Goal: Use online tool/utility: Utilize a website feature to perform a specific function

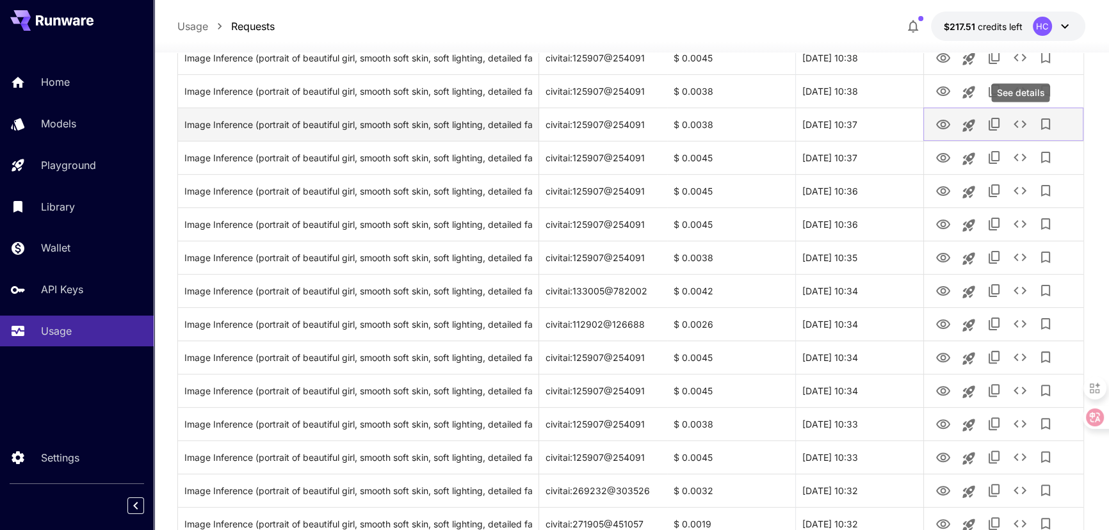
click at [1021, 125] on icon "See details" at bounding box center [1019, 124] width 15 height 15
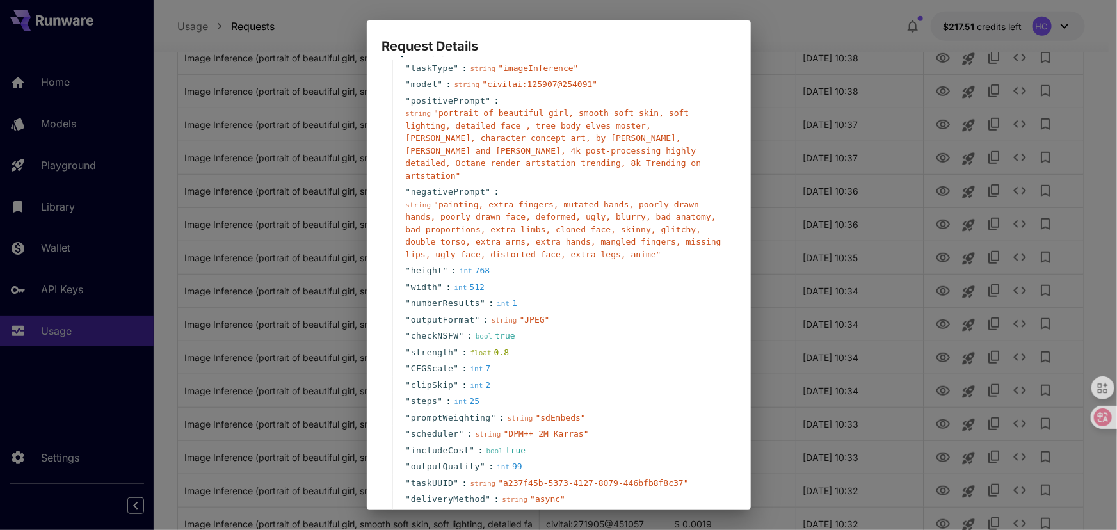
scroll to position [58, 0]
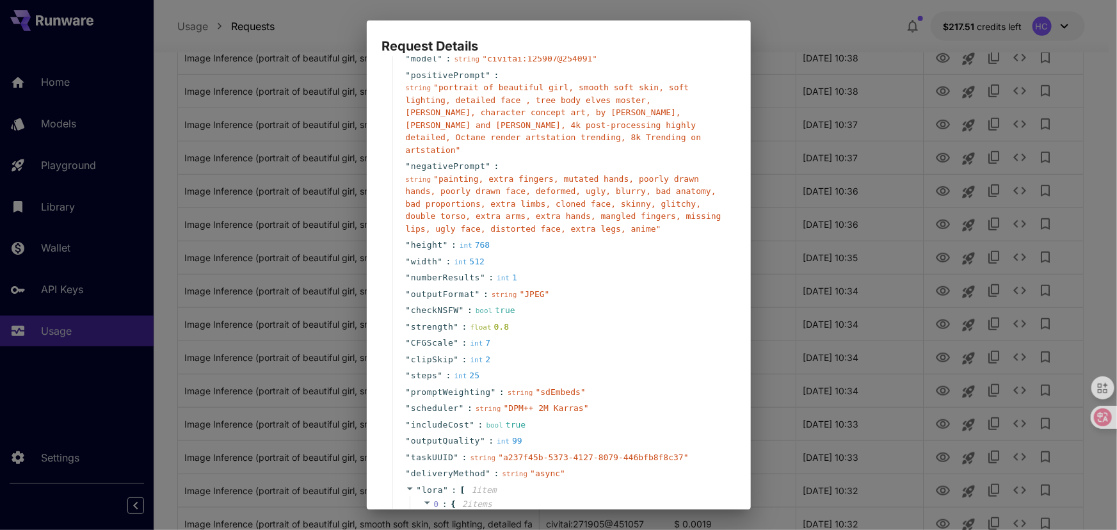
click at [617, 319] on div "" strength " : float 0.8" at bounding box center [561, 327] width 337 height 17
click at [767, 156] on div "Request Details { 21 item s " taskType " : string " imageInference " " model " …" at bounding box center [558, 265] width 1117 height 530
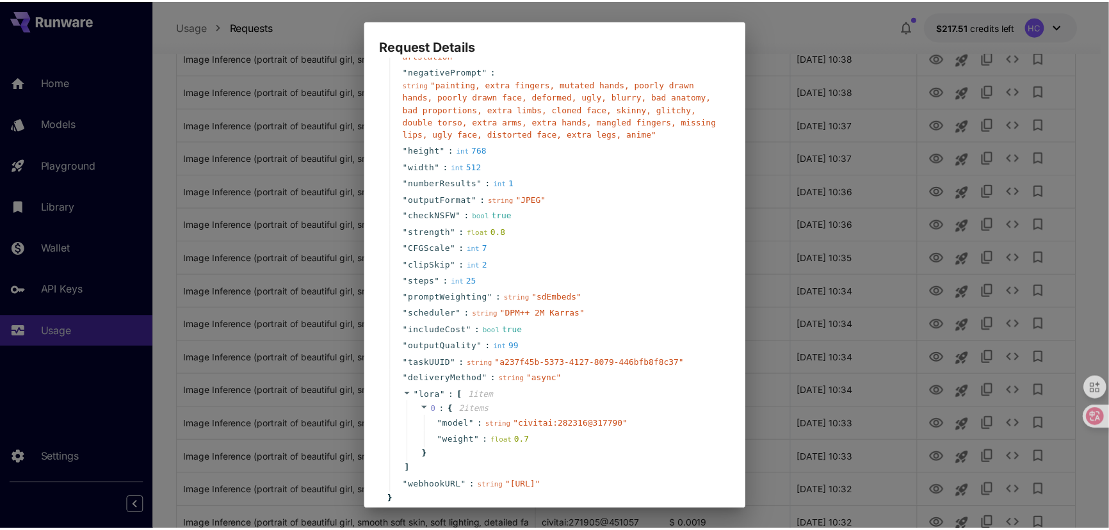
scroll to position [213, 0]
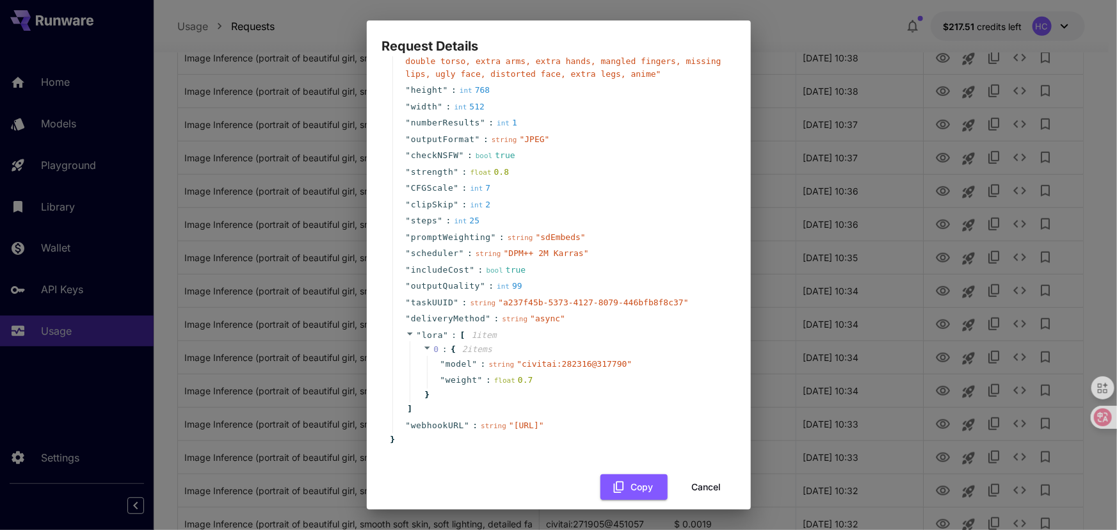
drag, startPoint x: 701, startPoint y: 474, endPoint x: 890, endPoint y: 225, distance: 312.1
click at [701, 475] on button "Cancel" at bounding box center [707, 488] width 58 height 26
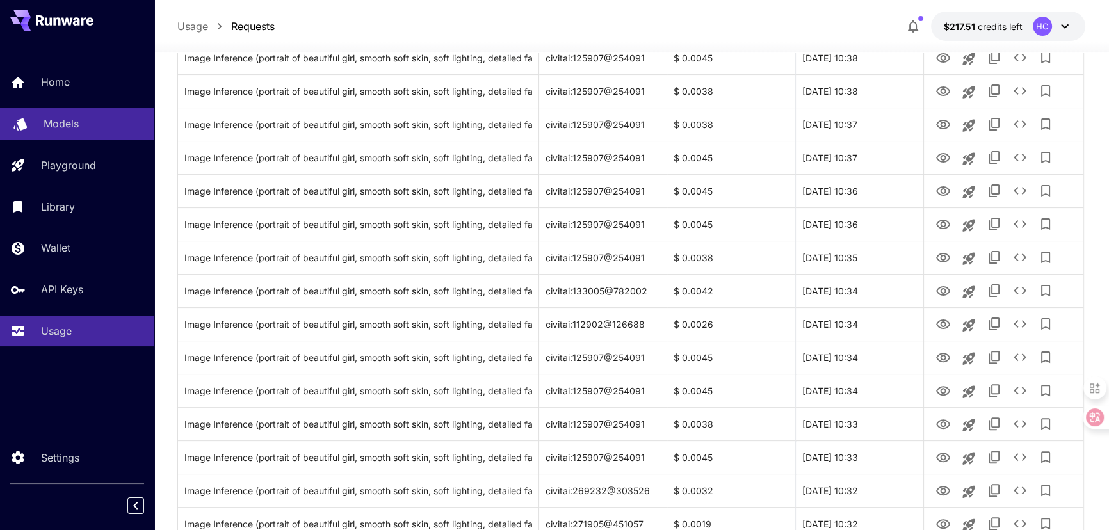
click at [70, 122] on p "Models" at bounding box center [61, 123] width 35 height 15
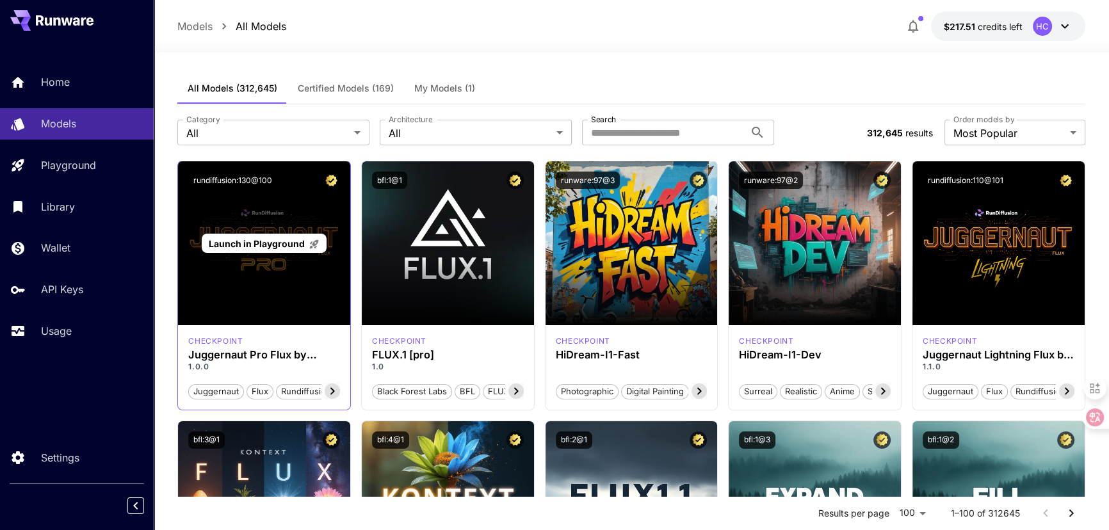
click at [318, 234] on div "Launch in Playground" at bounding box center [264, 244] width 125 height 20
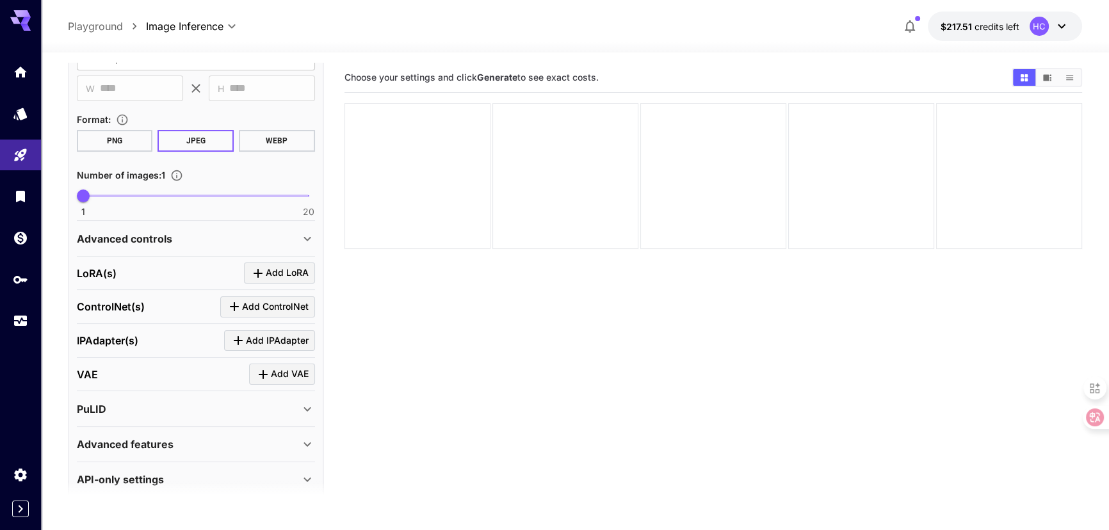
scroll to position [345, 0]
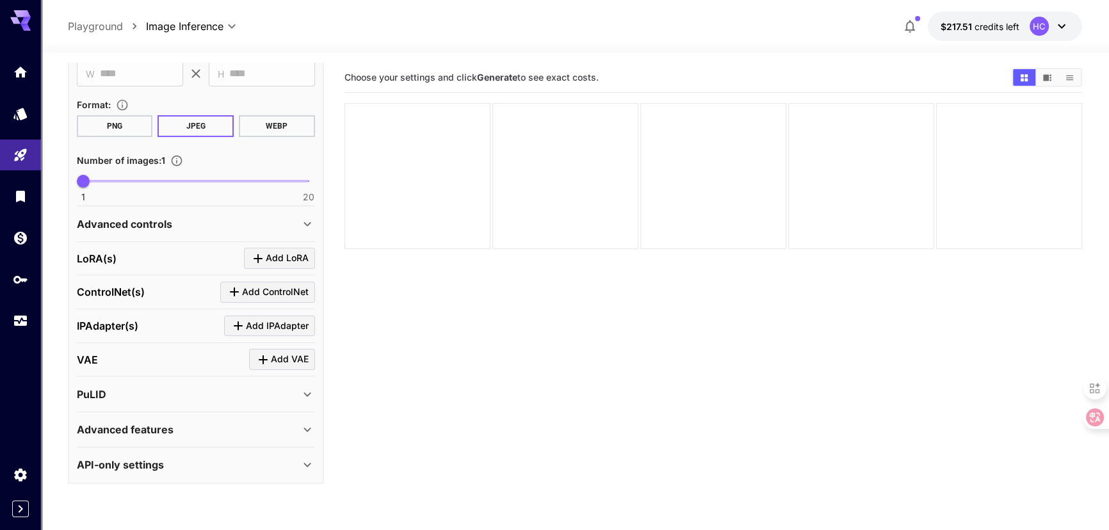
click at [211, 220] on div "Advanced controls" at bounding box center [188, 223] width 223 height 15
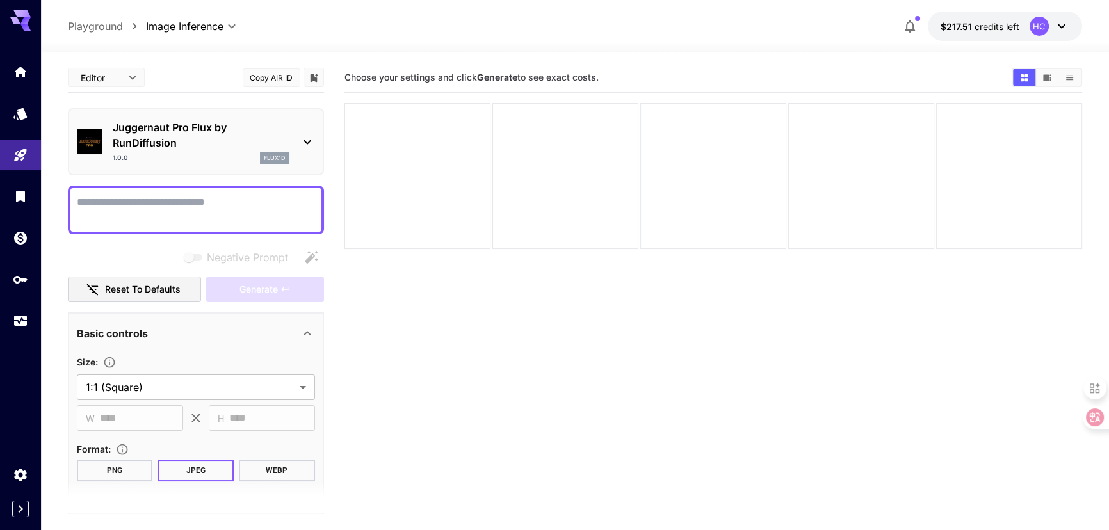
scroll to position [0, 0]
click at [27, 111] on icon "Models" at bounding box center [21, 109] width 15 height 15
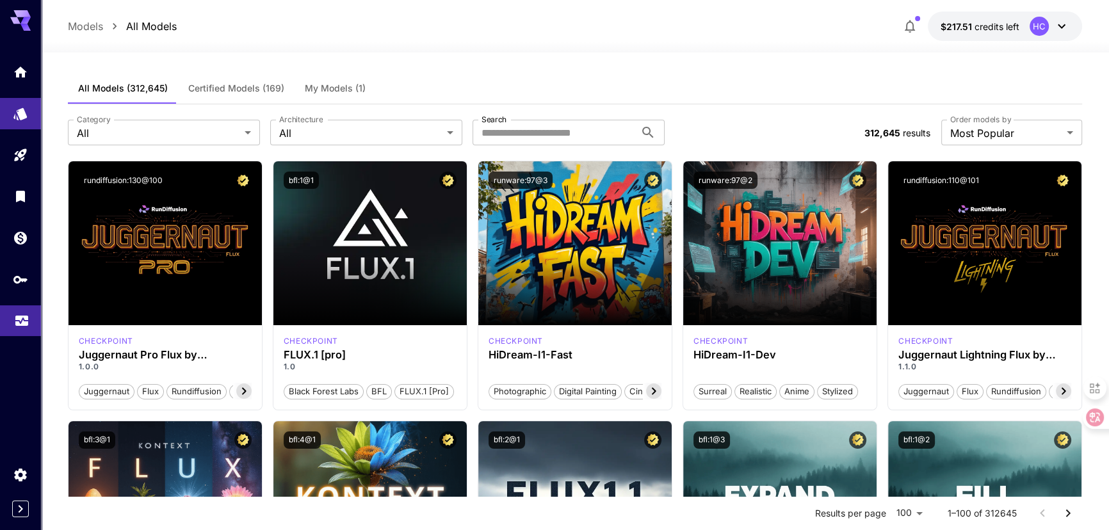
click at [17, 328] on link at bounding box center [20, 320] width 41 height 31
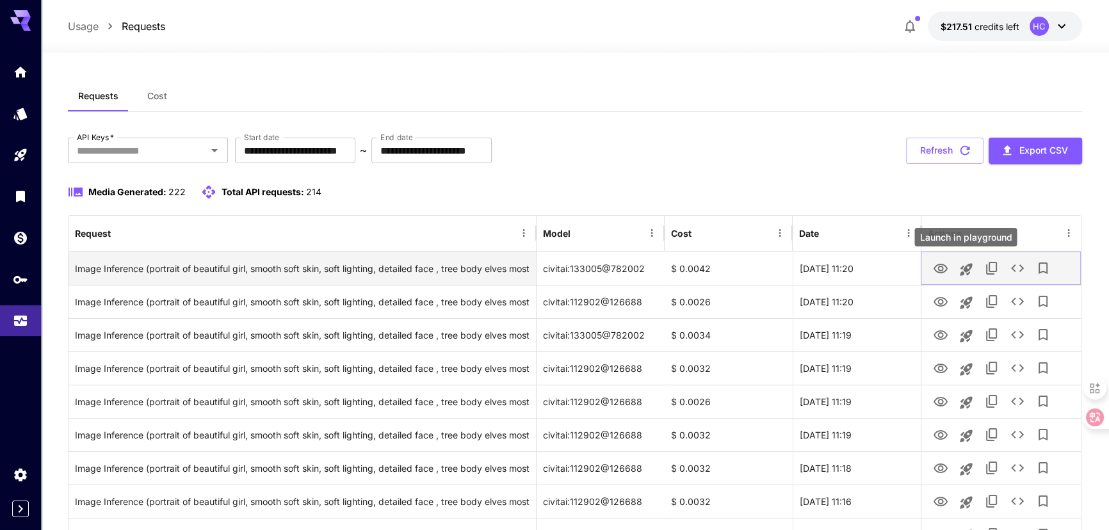
click at [969, 269] on icon "Launch in playground" at bounding box center [966, 269] width 15 height 15
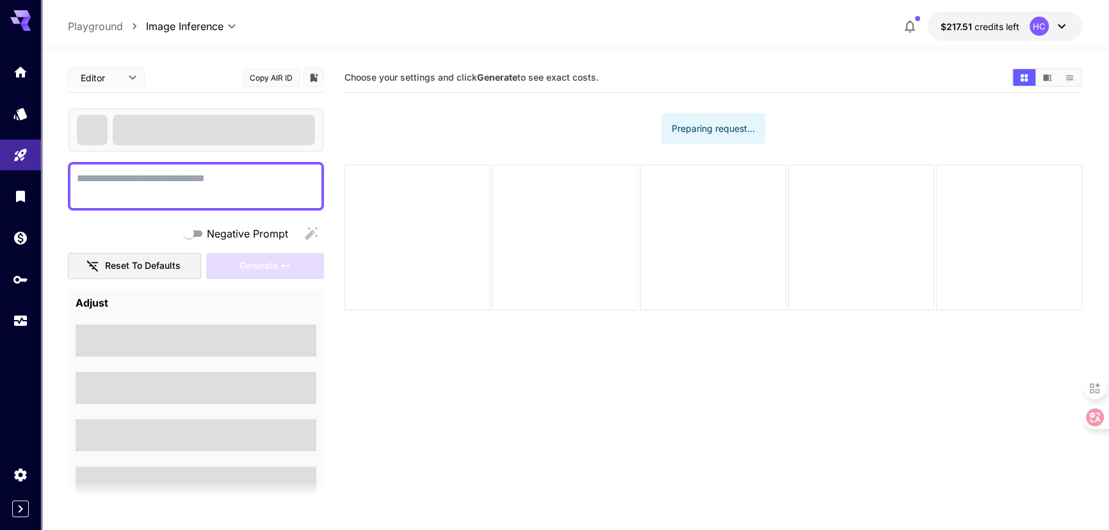
type textarea "**********"
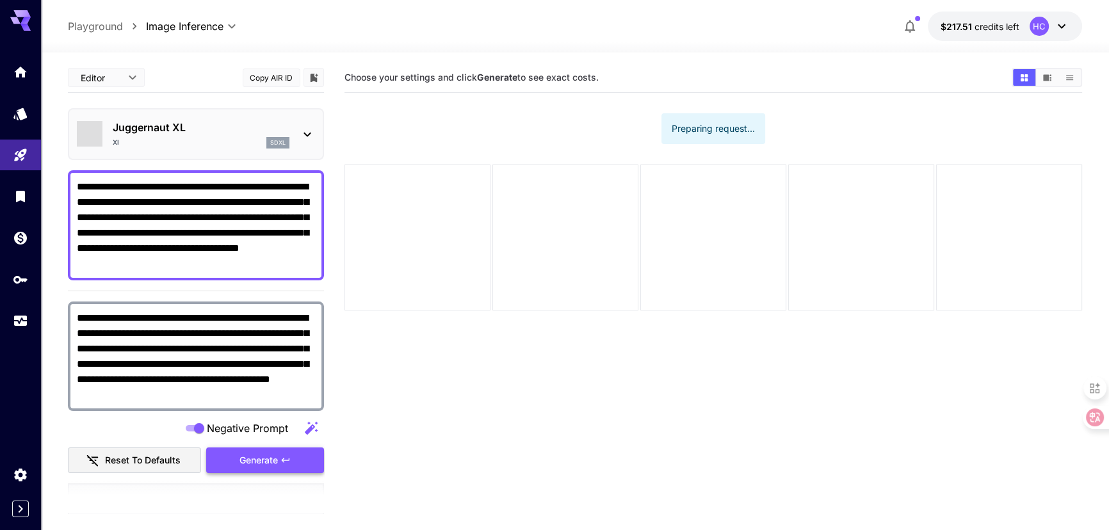
click at [270, 453] on span "Generate" at bounding box center [258, 461] width 38 height 16
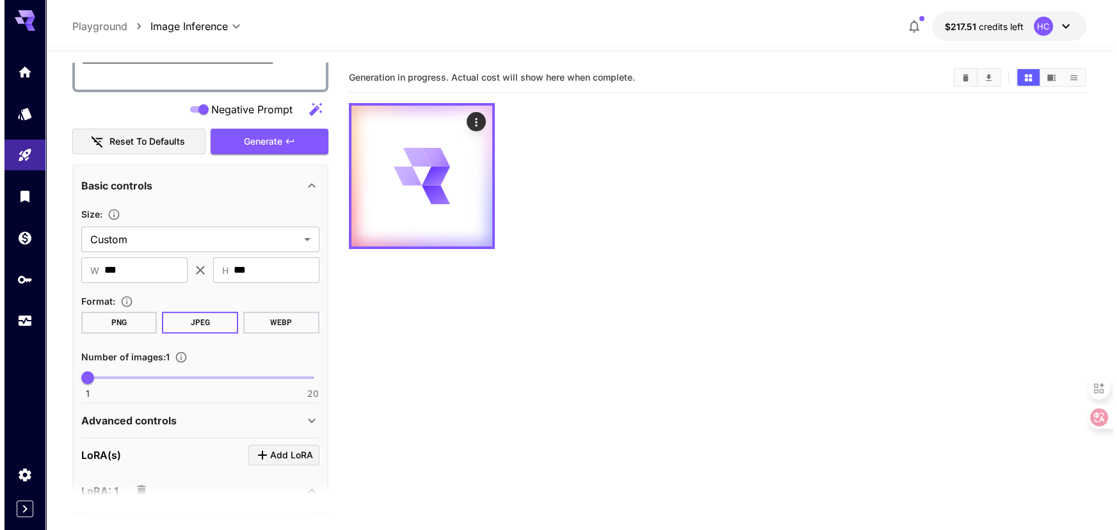
scroll to position [349, 0]
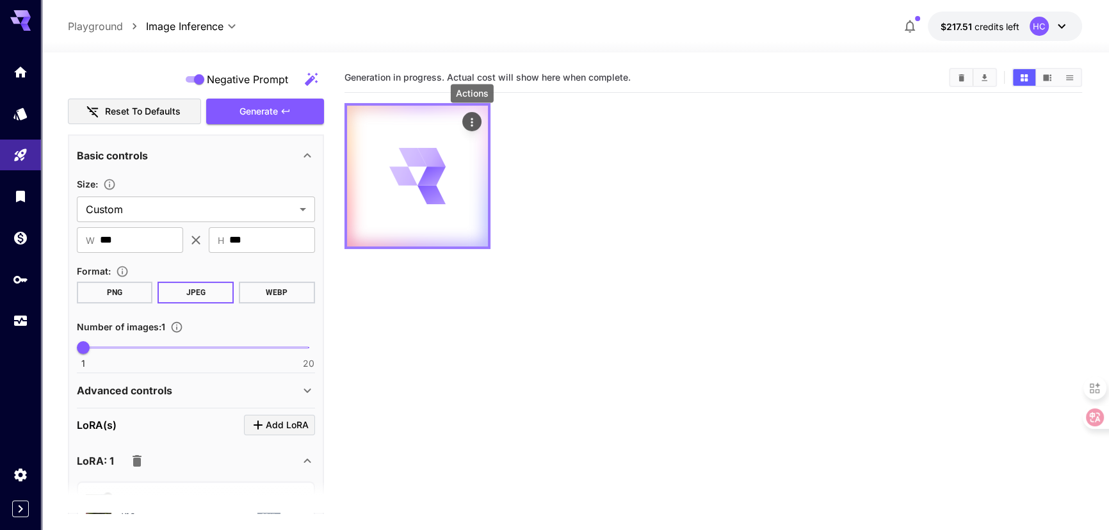
click at [471, 124] on icon "Actions" at bounding box center [472, 122] width 2 height 8
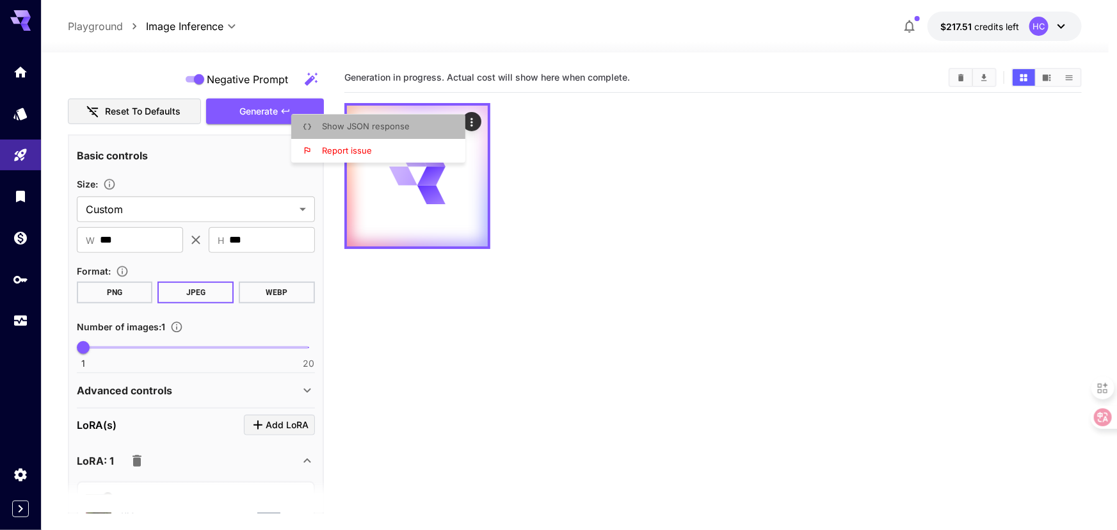
click at [396, 123] on span "Show JSON response" at bounding box center [366, 126] width 88 height 10
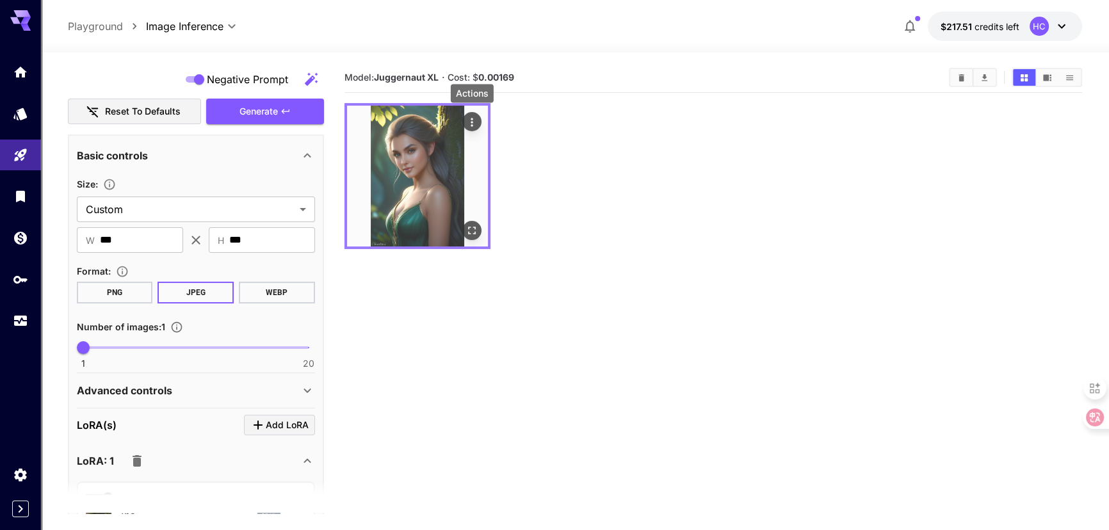
click at [467, 120] on icon "Actions" at bounding box center [472, 122] width 13 height 13
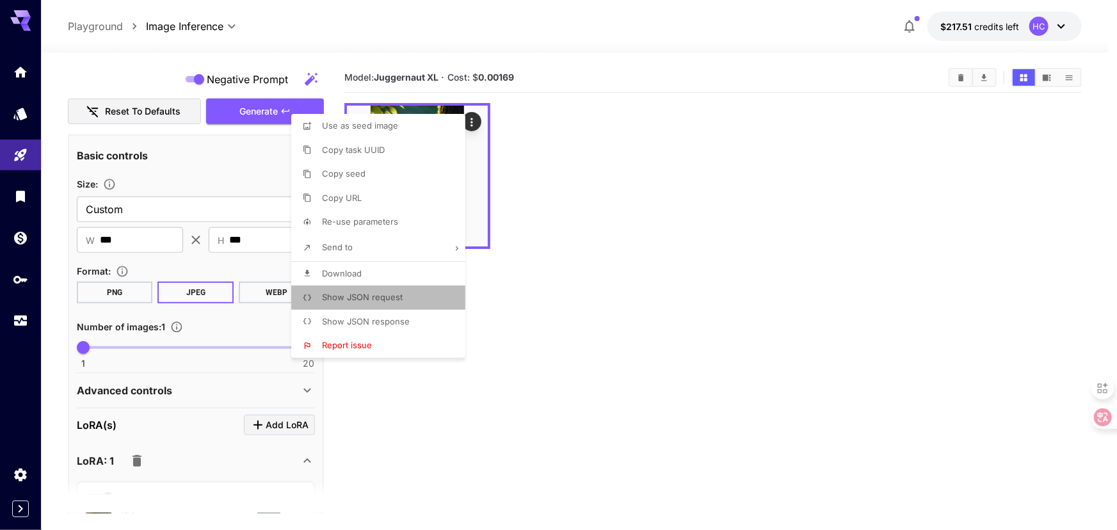
click at [357, 296] on span "Show JSON request" at bounding box center [362, 297] width 81 height 10
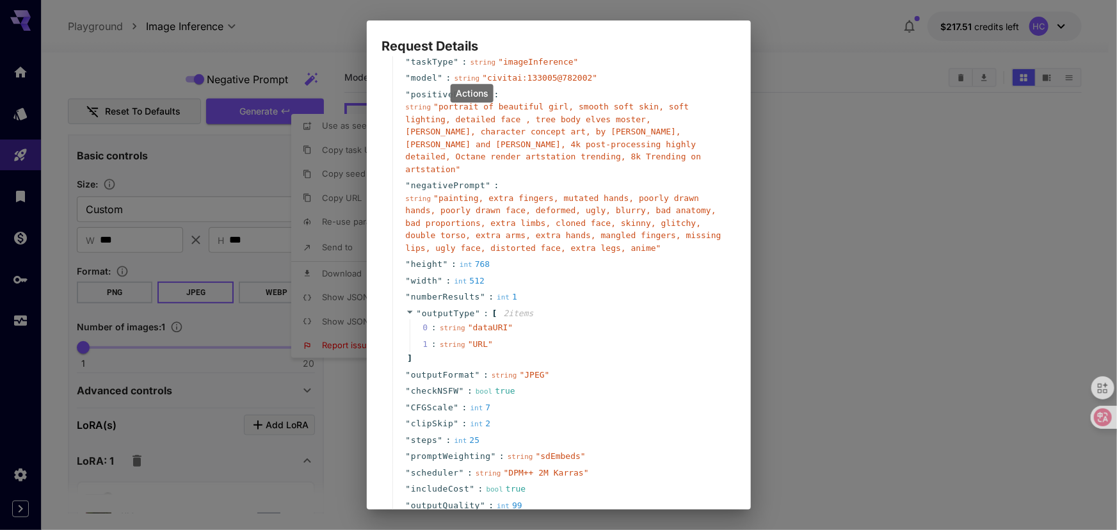
scroll to position [58, 0]
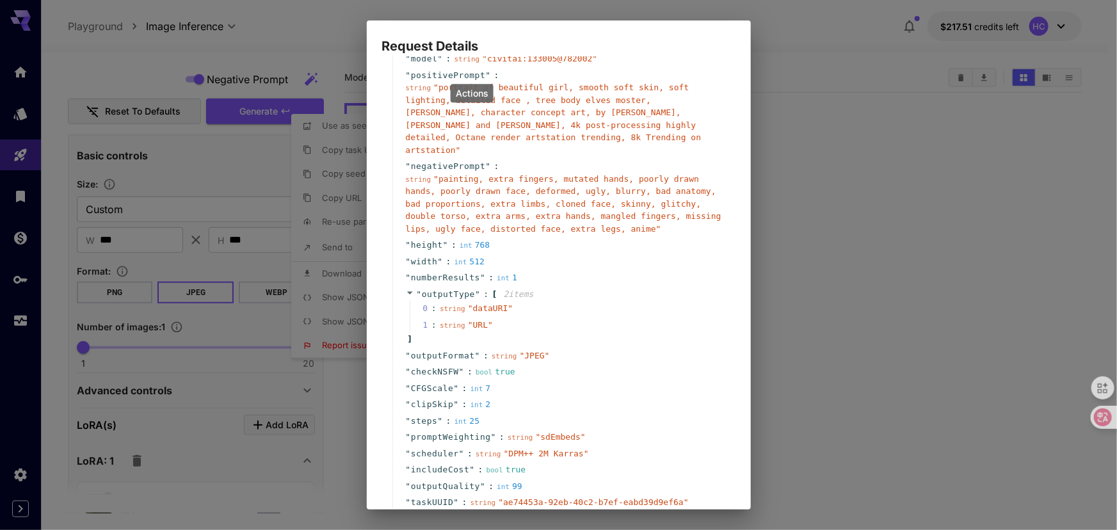
click at [410, 291] on icon at bounding box center [410, 292] width 6 height 3
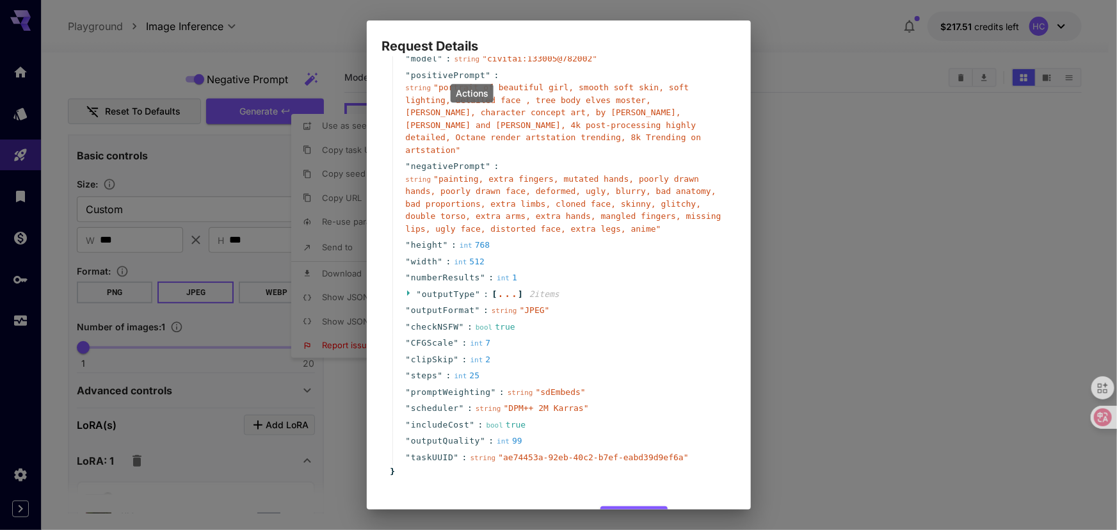
click at [406, 289] on icon at bounding box center [410, 293] width 8 height 8
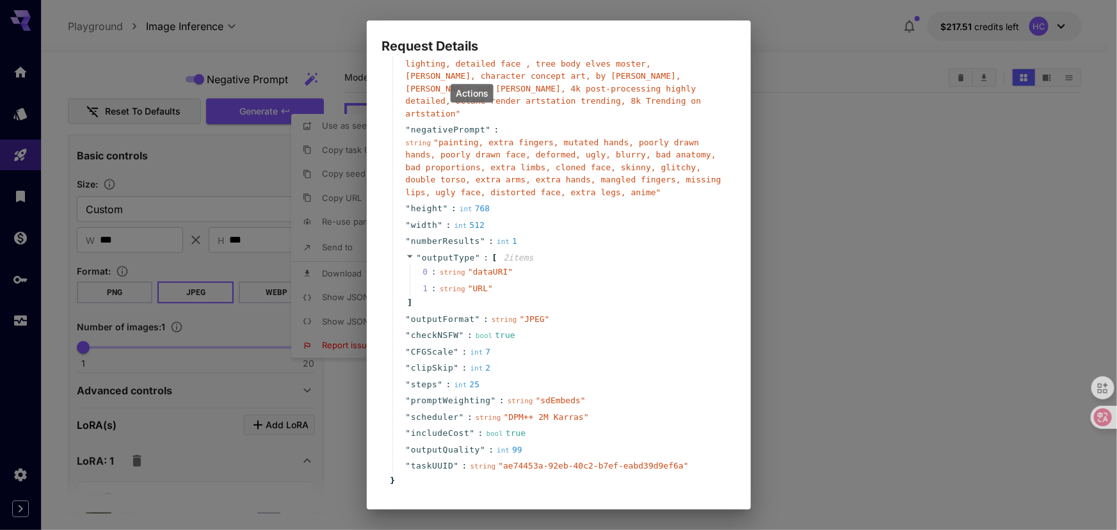
scroll to position [122, 0]
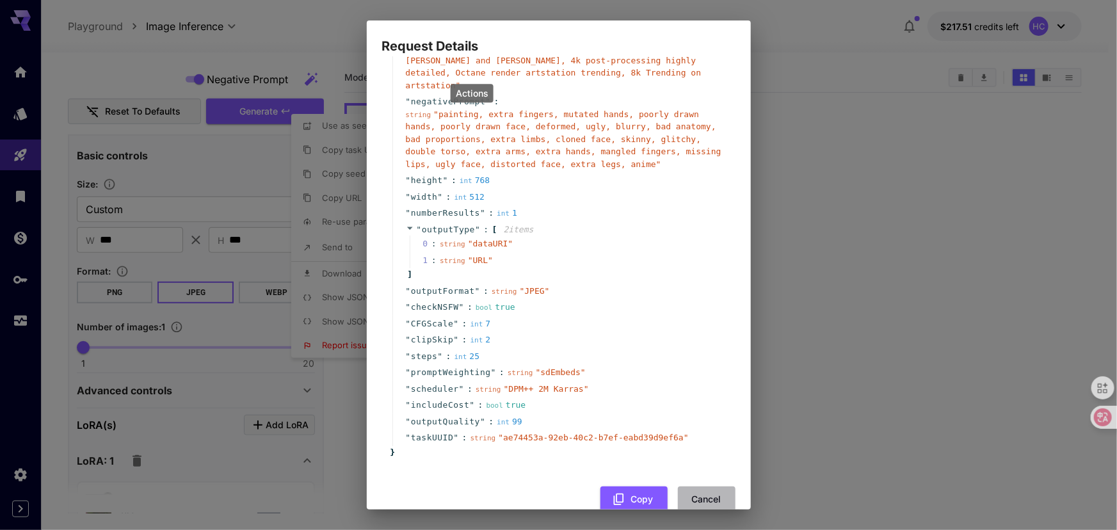
click at [688, 487] on button "Cancel" at bounding box center [707, 500] width 58 height 26
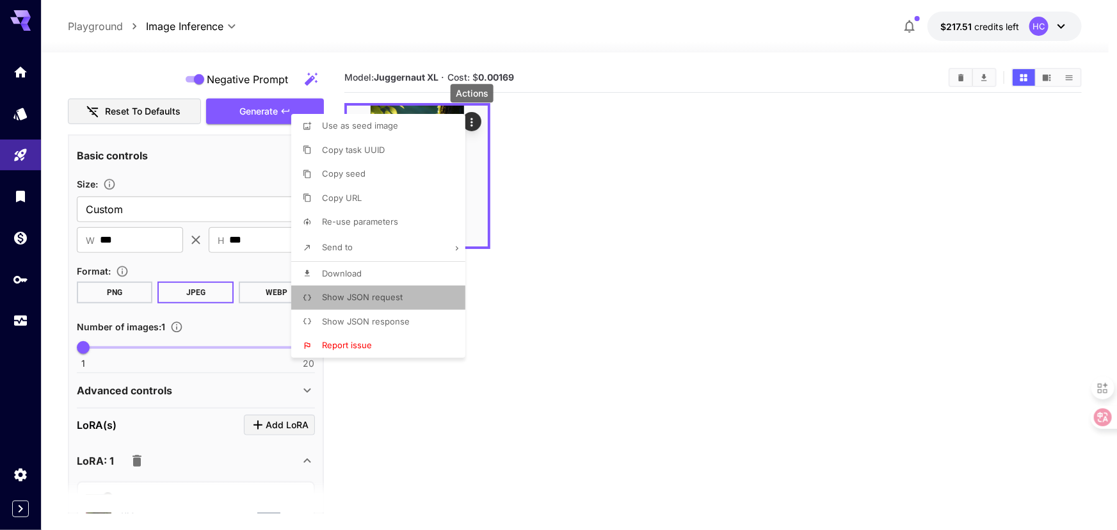
click at [382, 293] on span "Show JSON request" at bounding box center [362, 297] width 81 height 10
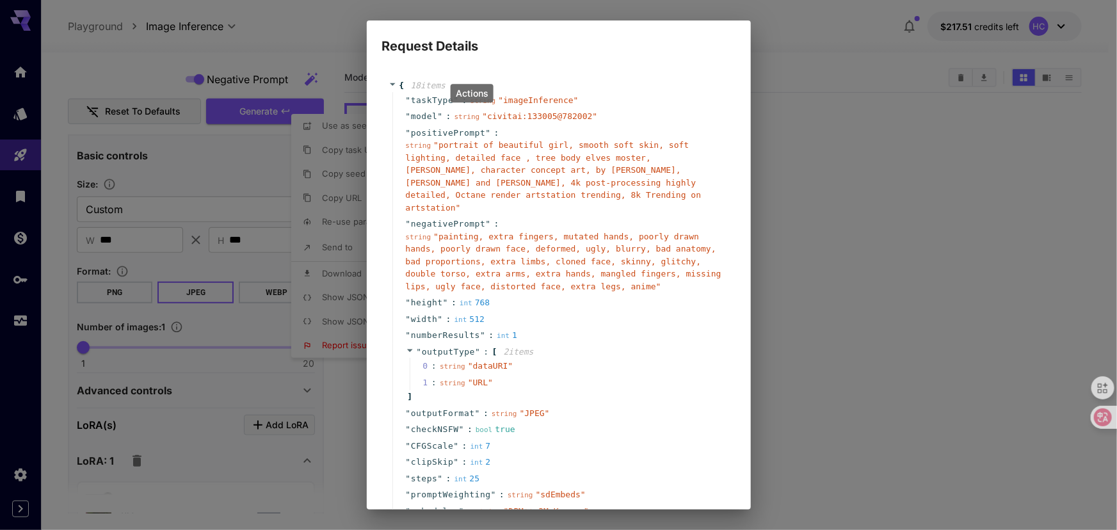
click at [795, 300] on div "Request Details { 18 item s " taskType " : string " imageInference " " model " …" at bounding box center [558, 265] width 1117 height 530
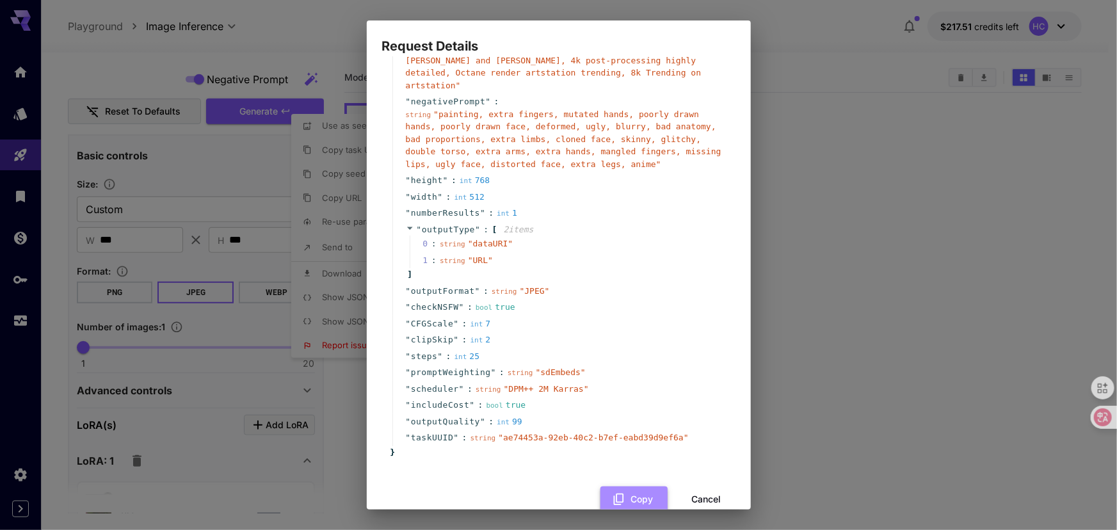
click at [631, 487] on button "Copy" at bounding box center [634, 500] width 67 height 26
click at [694, 487] on button "Cancel" at bounding box center [707, 500] width 58 height 26
